Goal: Check status: Check status

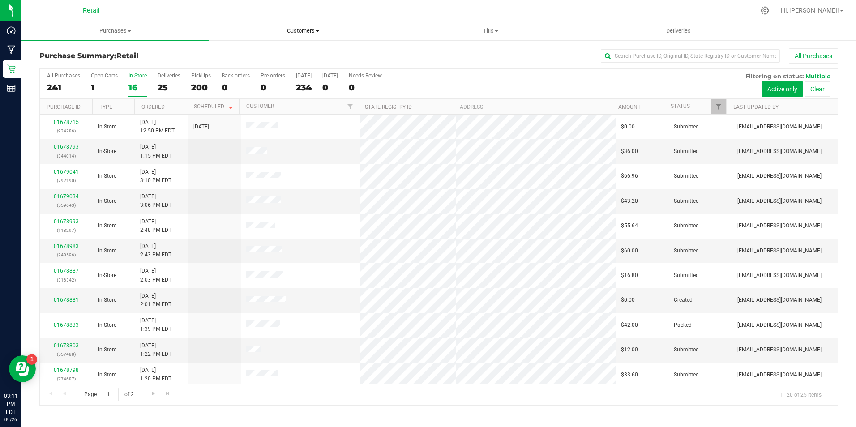
click at [310, 26] on uib-tab-heading "Customers All customers Add a new customer All physicians" at bounding box center [303, 31] width 187 height 18
click at [257, 48] on ul "All customers Add a new customer All physicians" at bounding box center [303, 65] width 188 height 48
click at [229, 54] on retail "Purchases Summary of purchases Fulfillment All purchases Customers All customer…" at bounding box center [438, 217] width 835 height 393
drag, startPoint x: 296, startPoint y: 30, endPoint x: 241, endPoint y: 30, distance: 54.6
click at [295, 30] on span "Customers" at bounding box center [303, 31] width 188 height 8
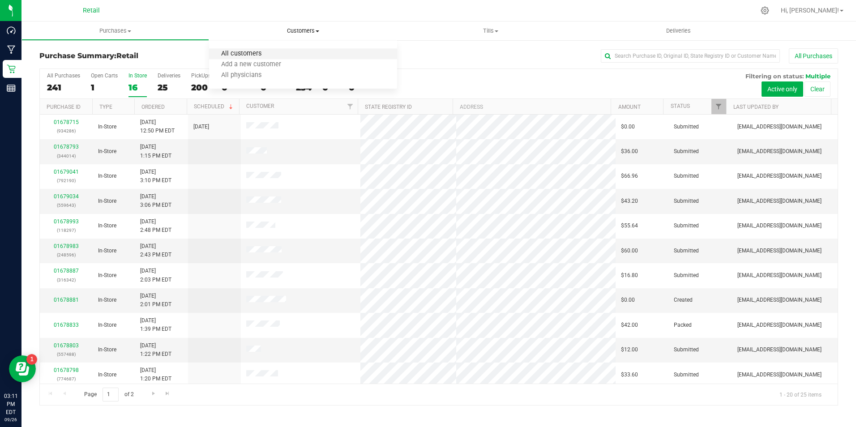
click at [234, 54] on span "All customers" at bounding box center [241, 54] width 64 height 8
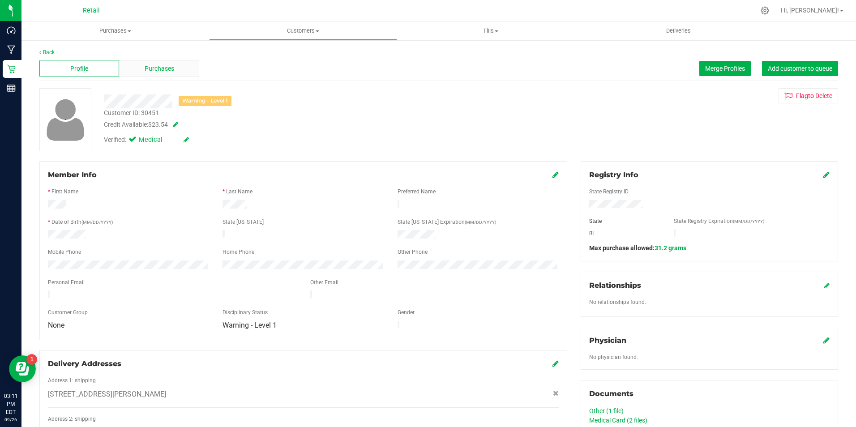
click at [188, 73] on div "Purchases" at bounding box center [159, 68] width 80 height 17
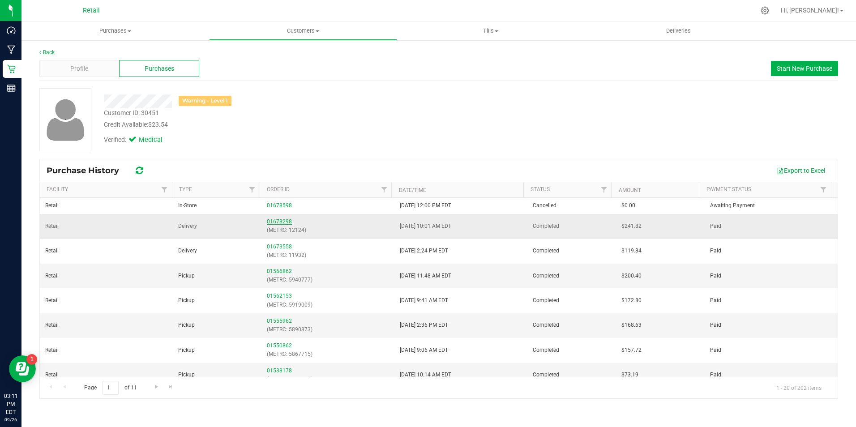
click at [282, 221] on link "01678298" at bounding box center [279, 222] width 25 height 6
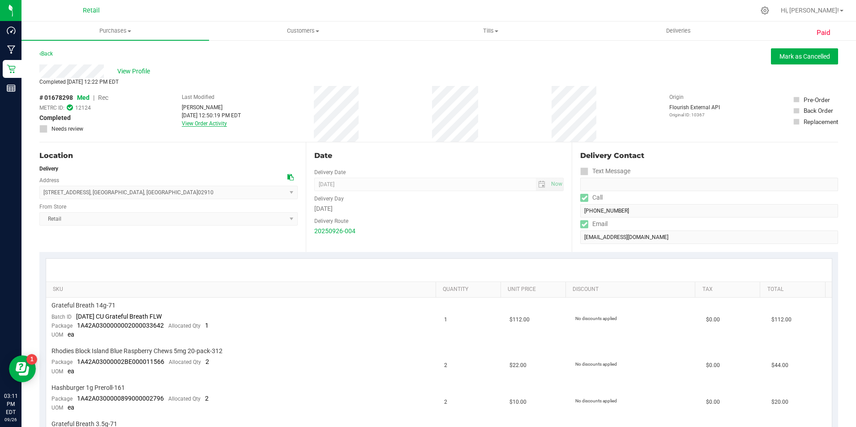
click at [210, 122] on link "View Order Activity" at bounding box center [204, 123] width 45 height 6
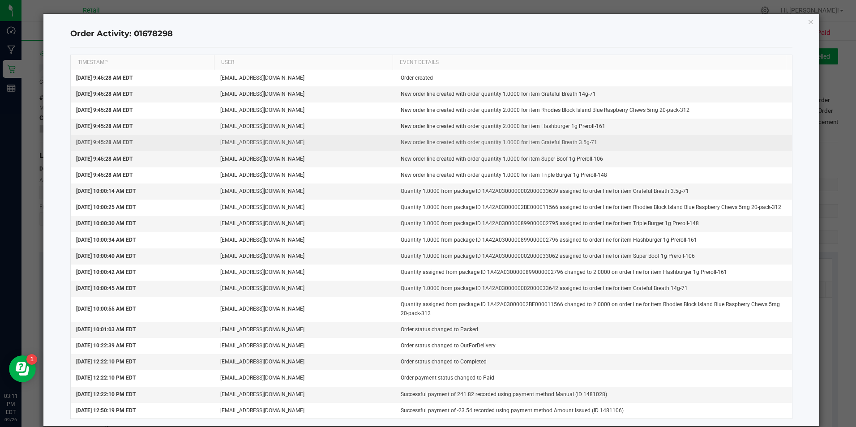
scroll to position [13, 0]
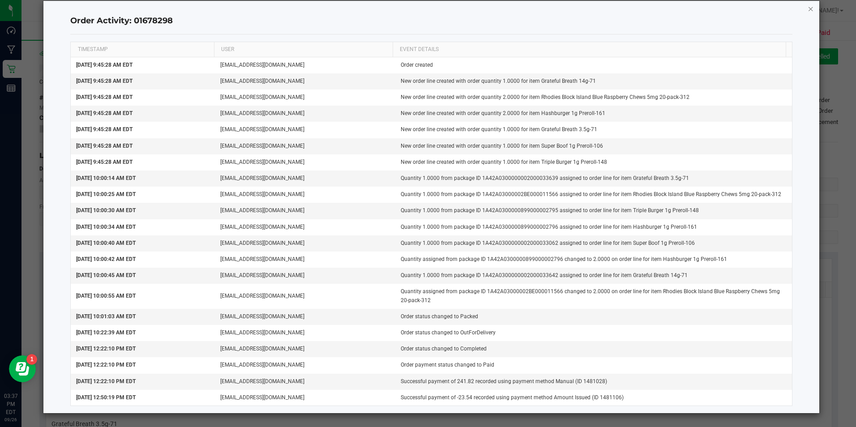
click at [808, 11] on icon "button" at bounding box center [811, 8] width 6 height 11
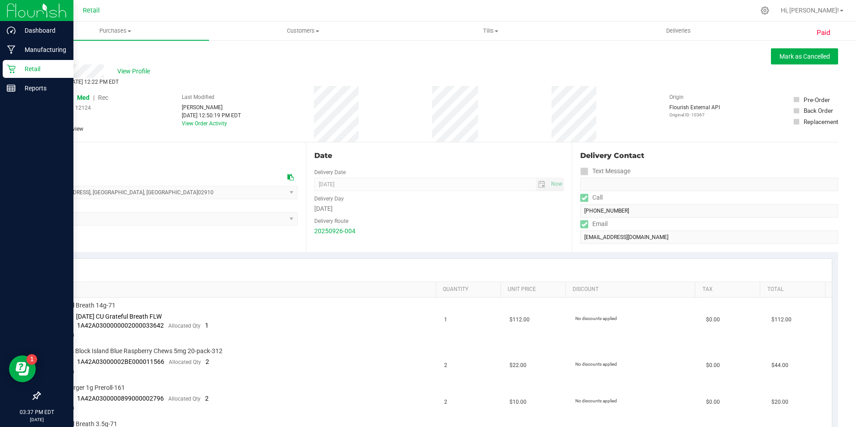
click at [15, 72] on icon at bounding box center [11, 68] width 9 height 9
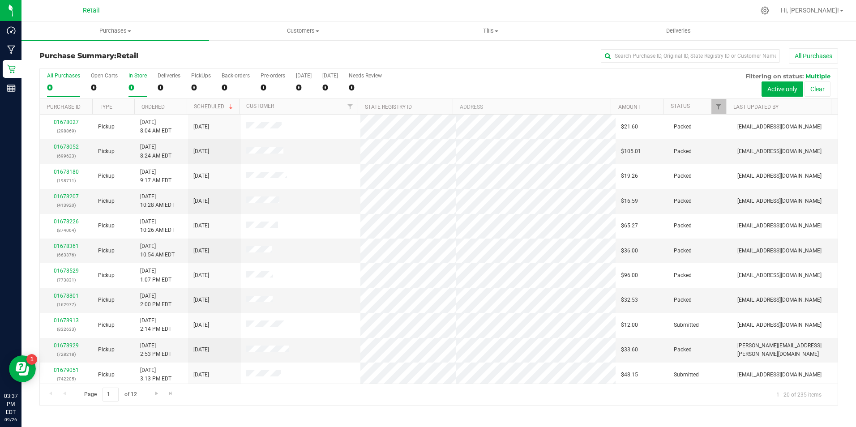
click at [131, 84] on div "0" at bounding box center [138, 87] width 18 height 10
click at [0, 0] on input "In Store 0" at bounding box center [0, 0] width 0 height 0
click at [679, 52] on input "text" at bounding box center [690, 55] width 179 height 13
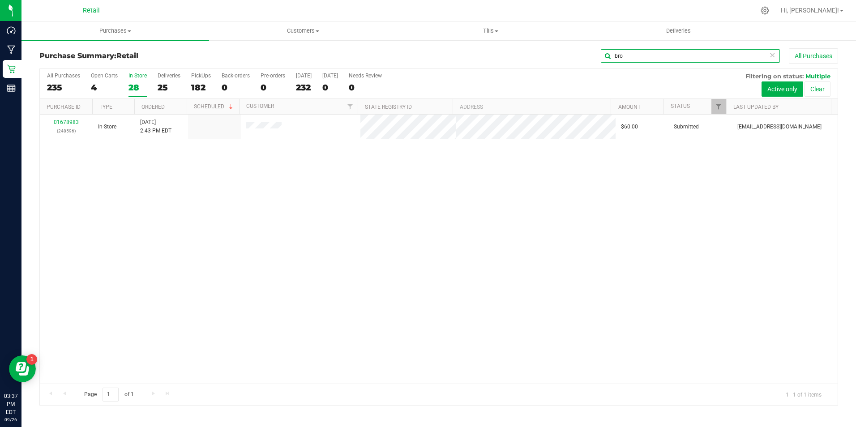
type input "bro"
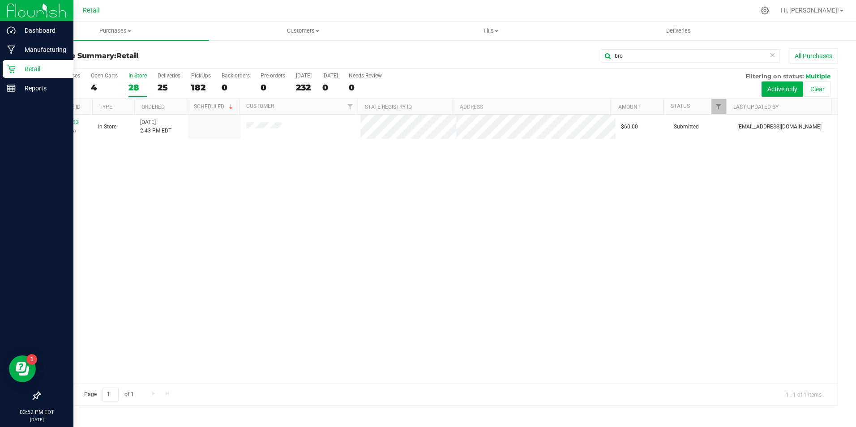
click at [15, 69] on icon at bounding box center [11, 68] width 9 height 9
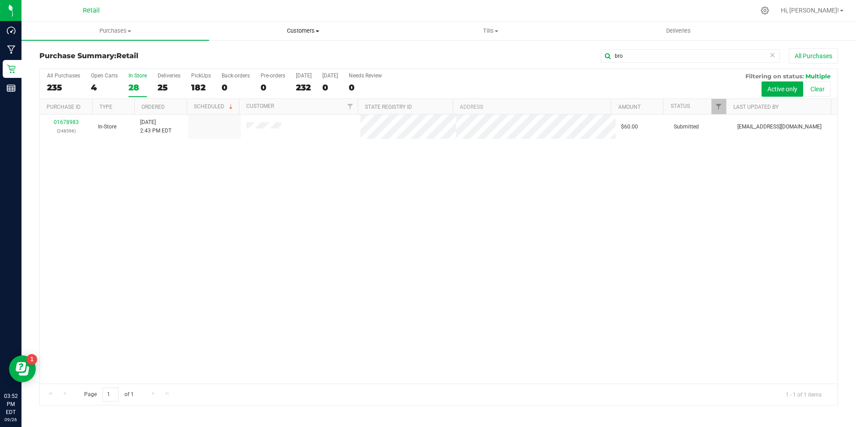
click at [288, 35] on uib-tab-heading "Customers All customers Add a new customer All physicians" at bounding box center [303, 31] width 187 height 18
click at [232, 49] on li "All customers" at bounding box center [303, 54] width 188 height 11
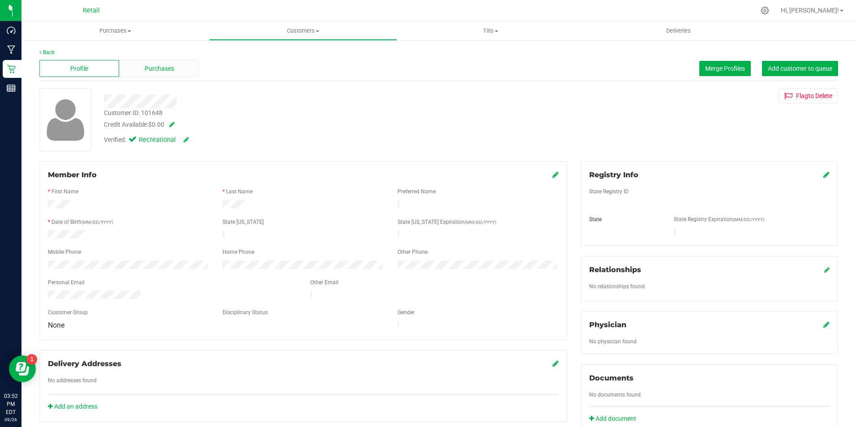
click at [167, 72] on span "Purchases" at bounding box center [160, 68] width 30 height 9
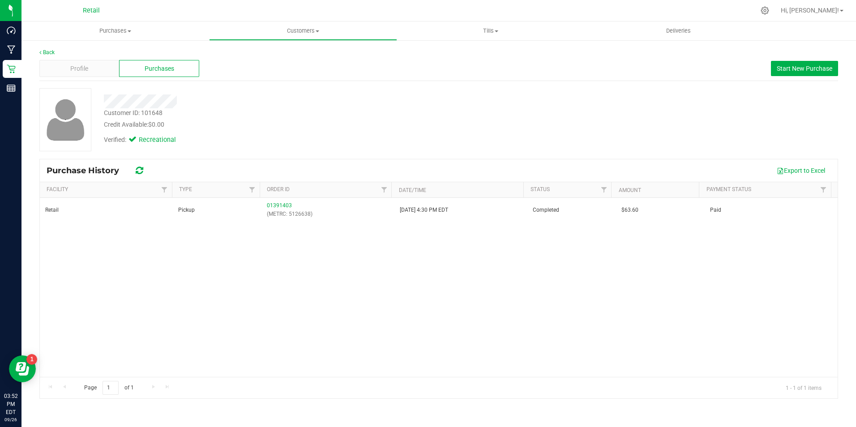
click at [46, 48] on div "Back" at bounding box center [438, 52] width 799 height 8
click at [39, 47] on div "Back Profile Purchases Start New Purchase Customer ID: 101648 Credit Available:…" at bounding box center [438, 223] width 835 height 369
click at [279, 37] on uib-tab-heading "Customers All customers Add a new customer All physicians" at bounding box center [303, 31] width 187 height 18
click at [268, 56] on span "All customers" at bounding box center [241, 54] width 64 height 8
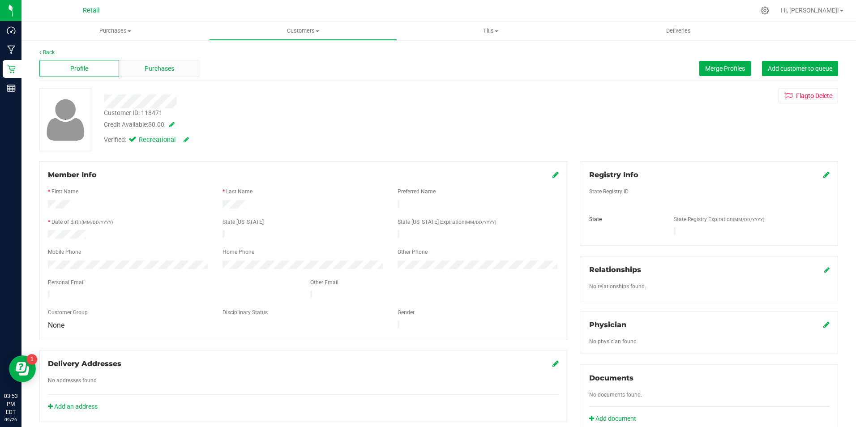
click at [162, 63] on div "Purchases" at bounding box center [159, 68] width 80 height 17
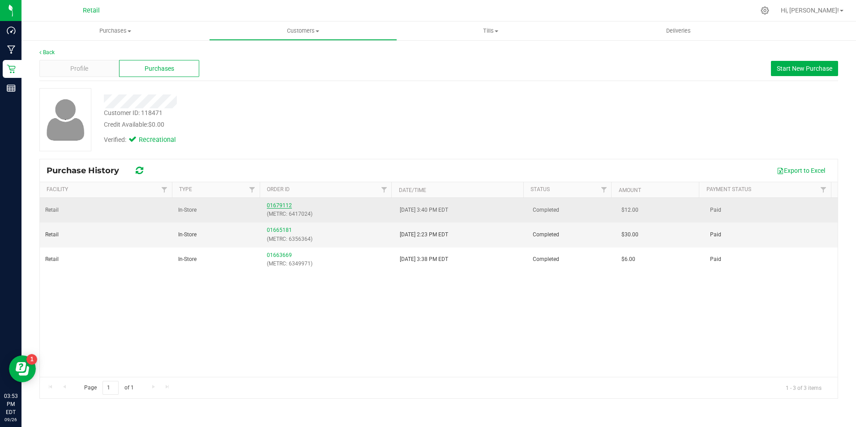
click at [279, 206] on link "01679112" at bounding box center [279, 205] width 25 height 6
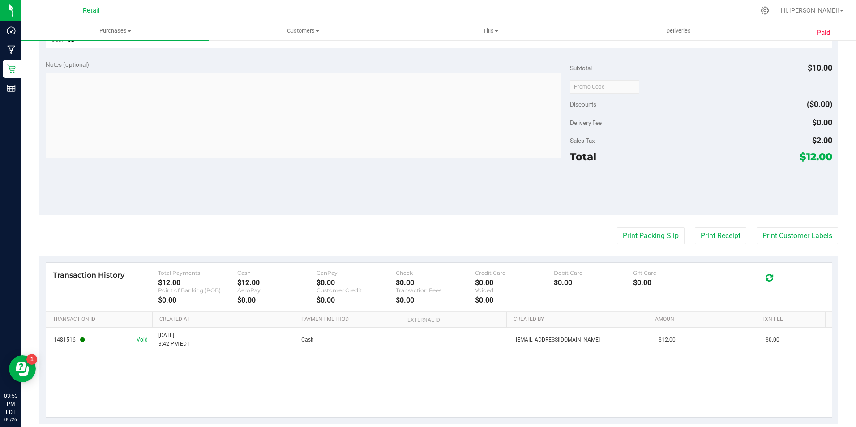
scroll to position [310, 0]
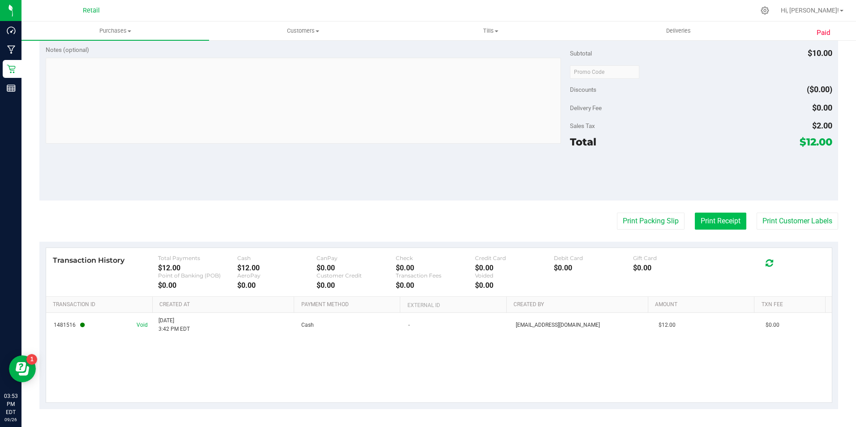
click at [726, 227] on button "Print Receipt" at bounding box center [720, 221] width 51 height 17
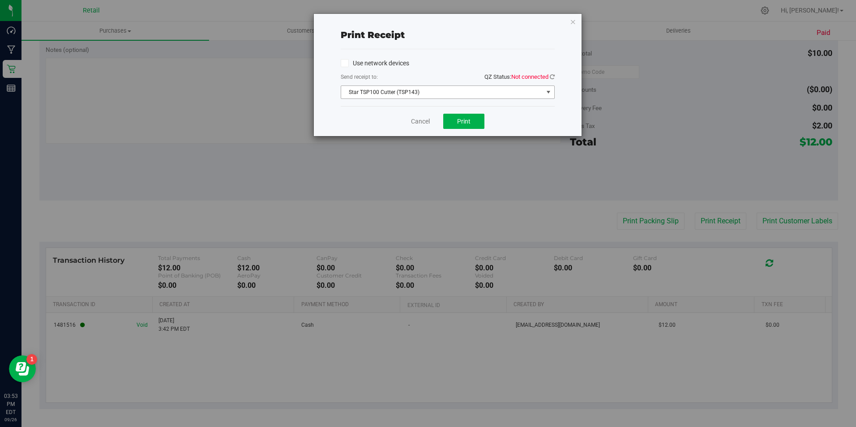
click at [473, 91] on span "Star TSP100 Cutter (TSP143)" at bounding box center [442, 92] width 202 height 13
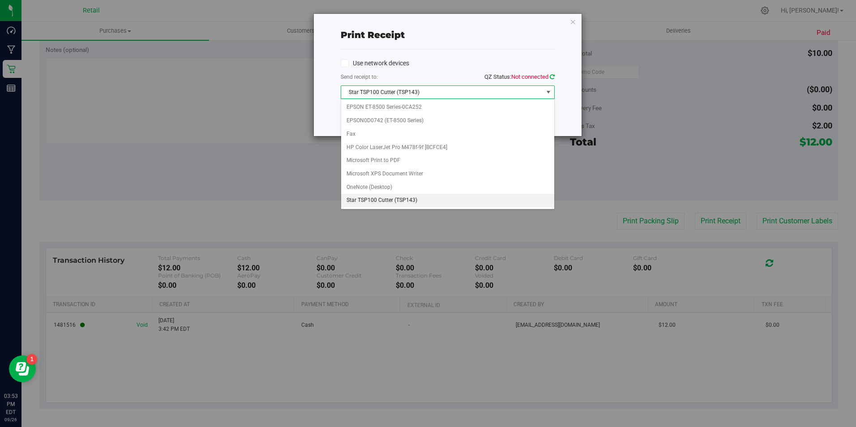
click at [553, 76] on icon at bounding box center [552, 77] width 5 height 6
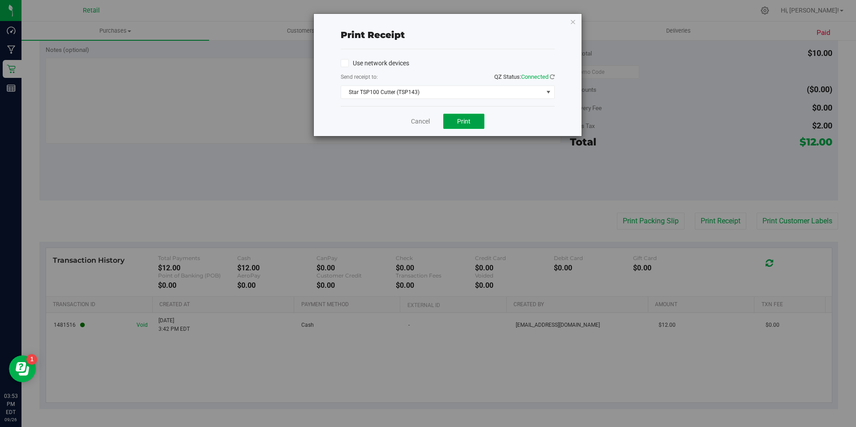
click at [467, 114] on button "Print" at bounding box center [463, 121] width 41 height 15
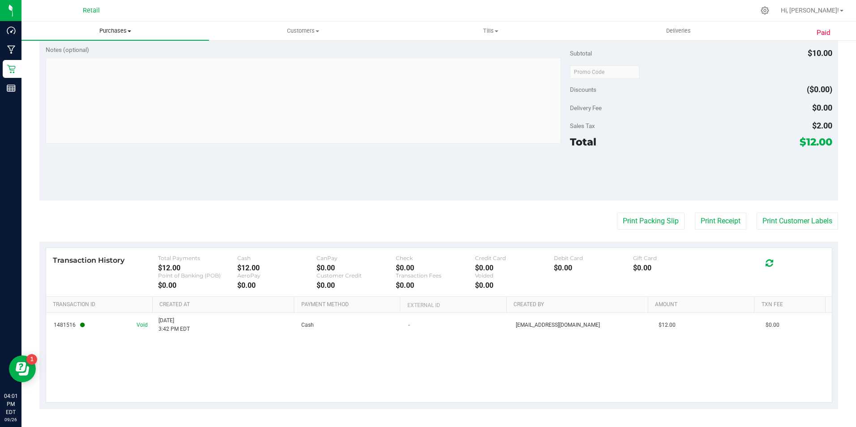
click at [119, 30] on span "Purchases" at bounding box center [115, 31] width 188 height 8
click at [92, 54] on span "Summary of purchases" at bounding box center [67, 54] width 92 height 8
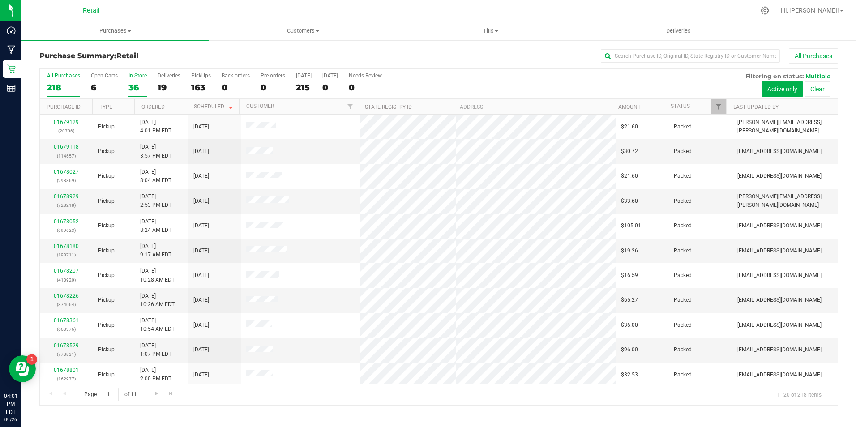
click at [141, 87] on div "36" at bounding box center [138, 87] width 18 height 10
click at [0, 0] on input "In Store 36" at bounding box center [0, 0] width 0 height 0
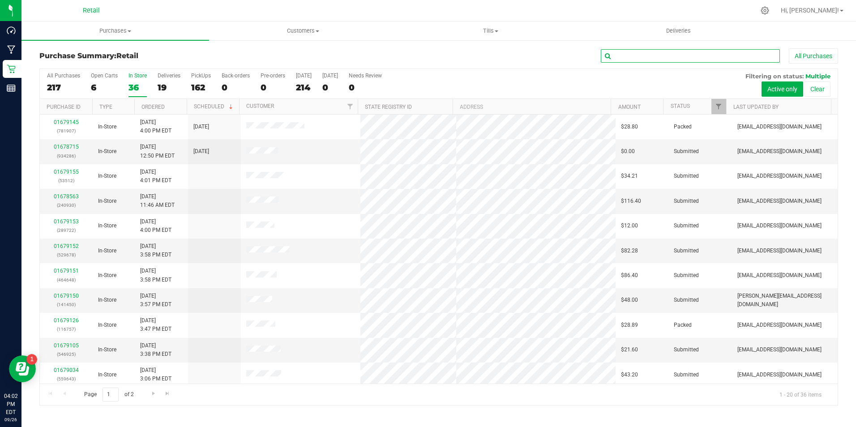
click at [622, 57] on input "text" at bounding box center [690, 55] width 179 height 13
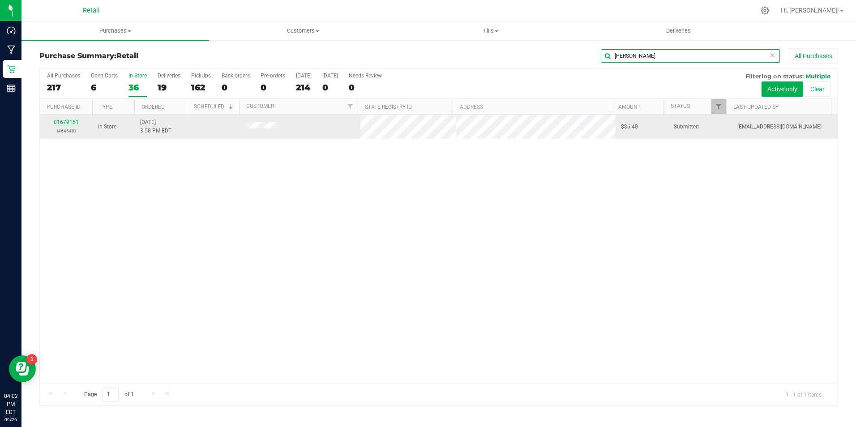
type input "[PERSON_NAME]"
click at [61, 120] on link "01679151" at bounding box center [66, 122] width 25 height 6
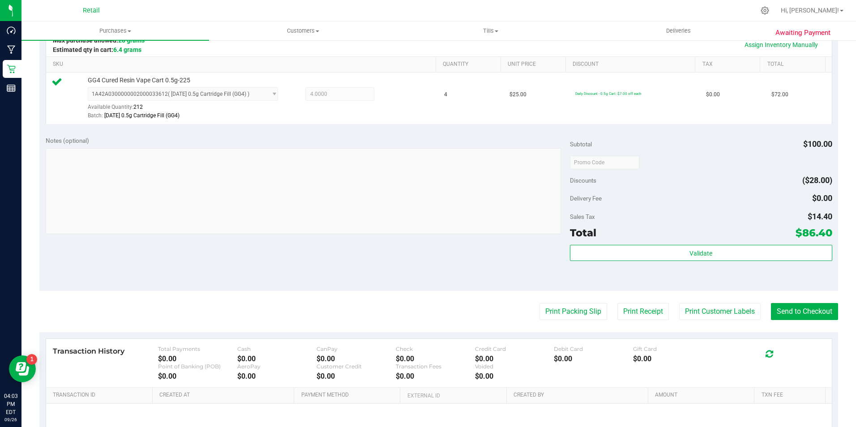
scroll to position [305, 0]
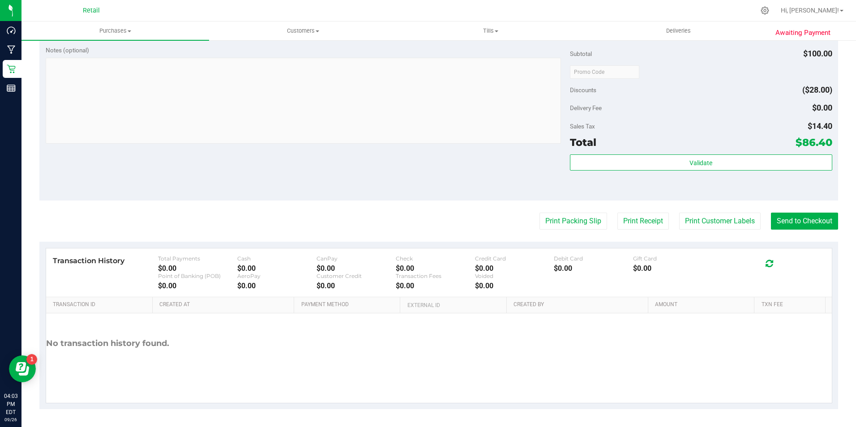
click at [779, 230] on purchase-details "Back Edit Purchase Cancel Purchase View Profile # 01679151 Med | Rec METRC ID: …" at bounding box center [438, 76] width 799 height 666
click at [787, 222] on button "Send to Checkout" at bounding box center [804, 221] width 67 height 17
